Goal: Navigation & Orientation: Understand site structure

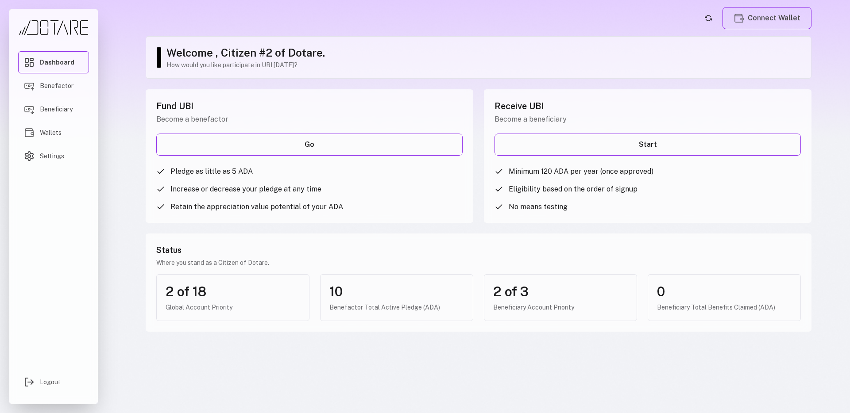
click at [313, 21] on header "Connect Wallet" at bounding box center [479, 18] width 666 height 22
click at [69, 92] on link "Benefactor" at bounding box center [53, 86] width 71 height 22
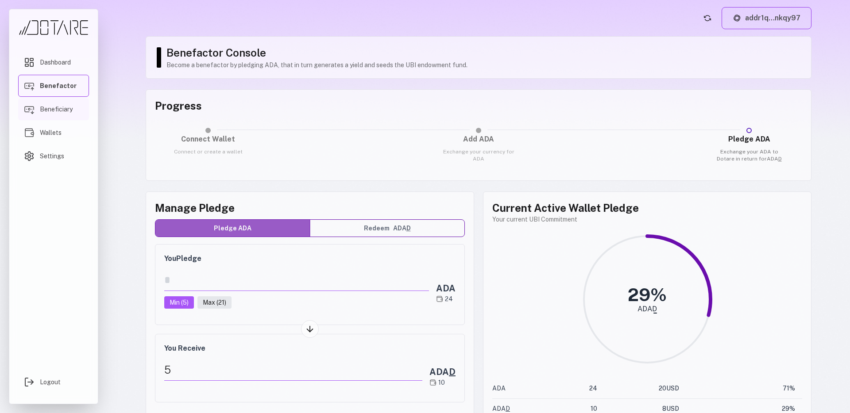
click at [64, 107] on span "Beneficiary" at bounding box center [56, 109] width 33 height 9
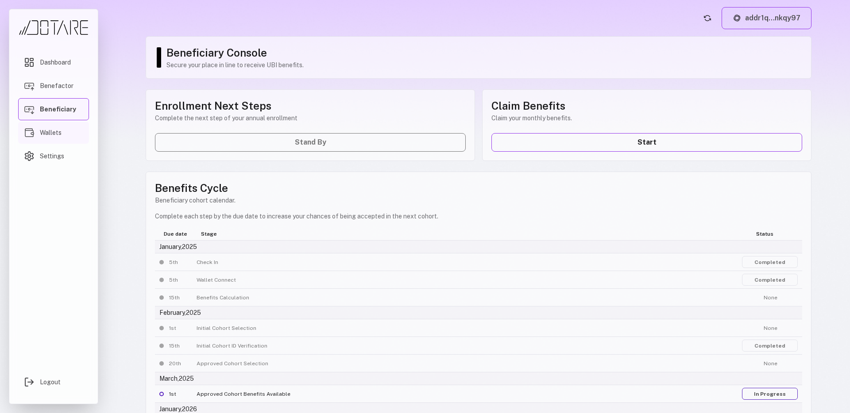
click at [67, 131] on link "Wallets" at bounding box center [53, 133] width 71 height 22
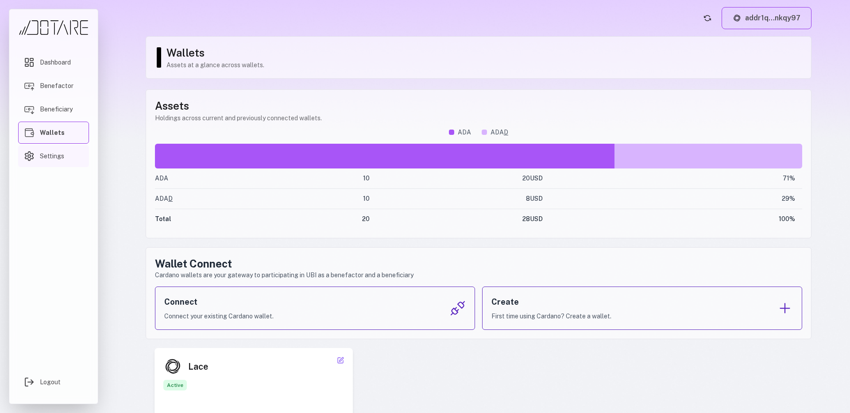
click at [67, 152] on link "Settings" at bounding box center [53, 156] width 71 height 22
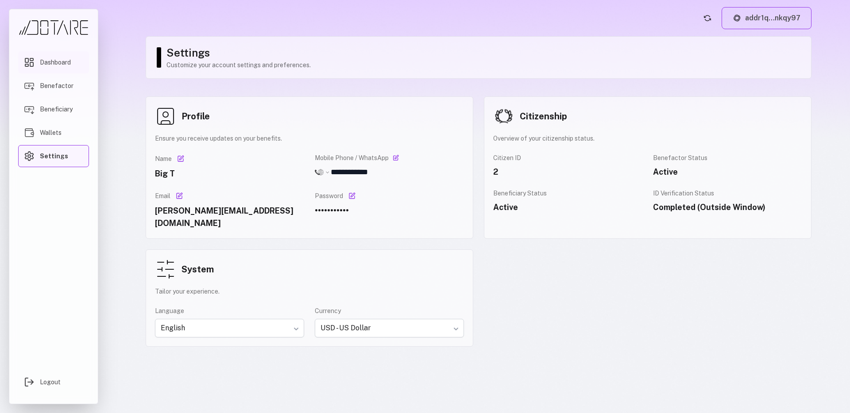
click at [67, 65] on span "Dashboard" at bounding box center [55, 62] width 31 height 9
